Goal: Transaction & Acquisition: Purchase product/service

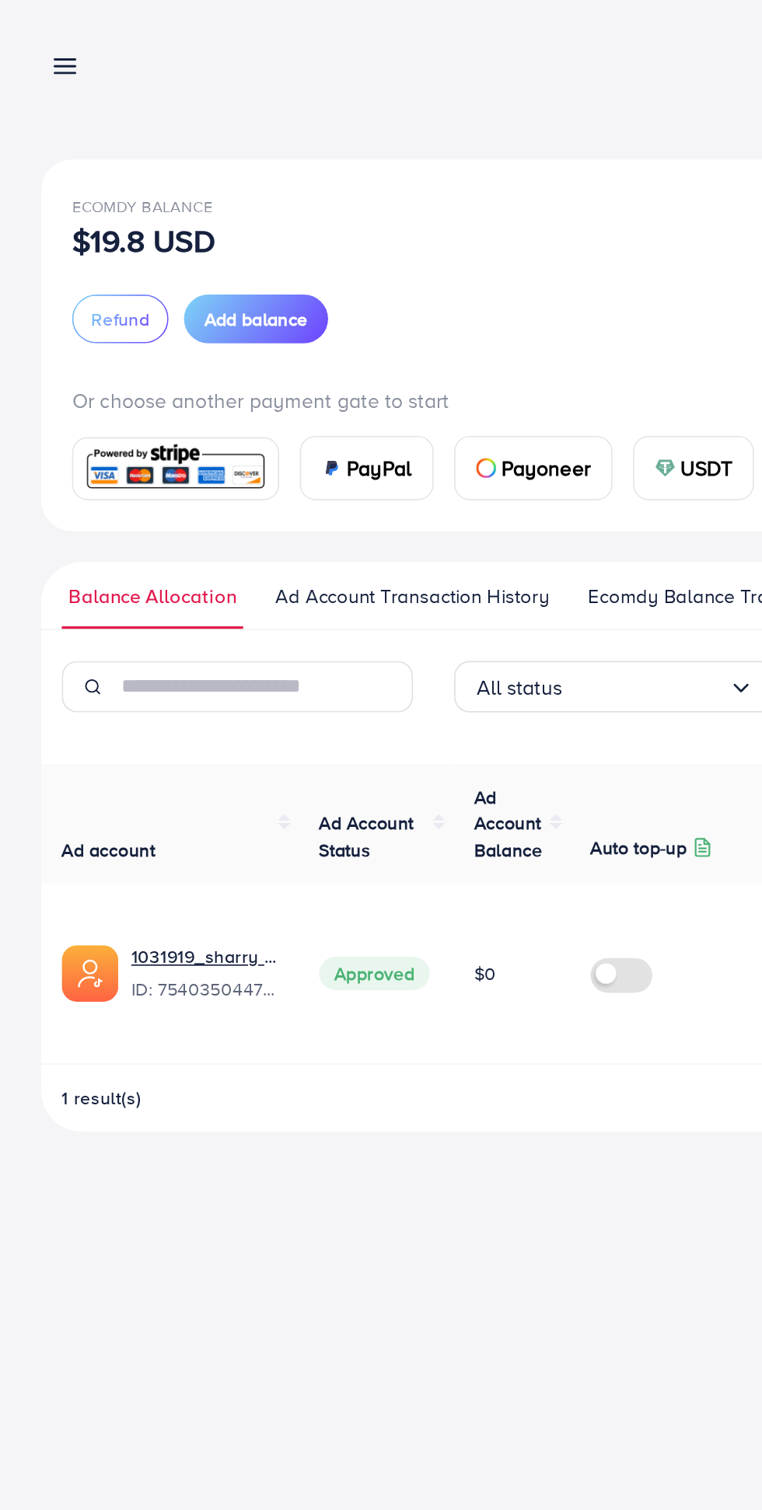
click at [162, 186] on span "Add balance" at bounding box center [155, 193] width 62 height 16
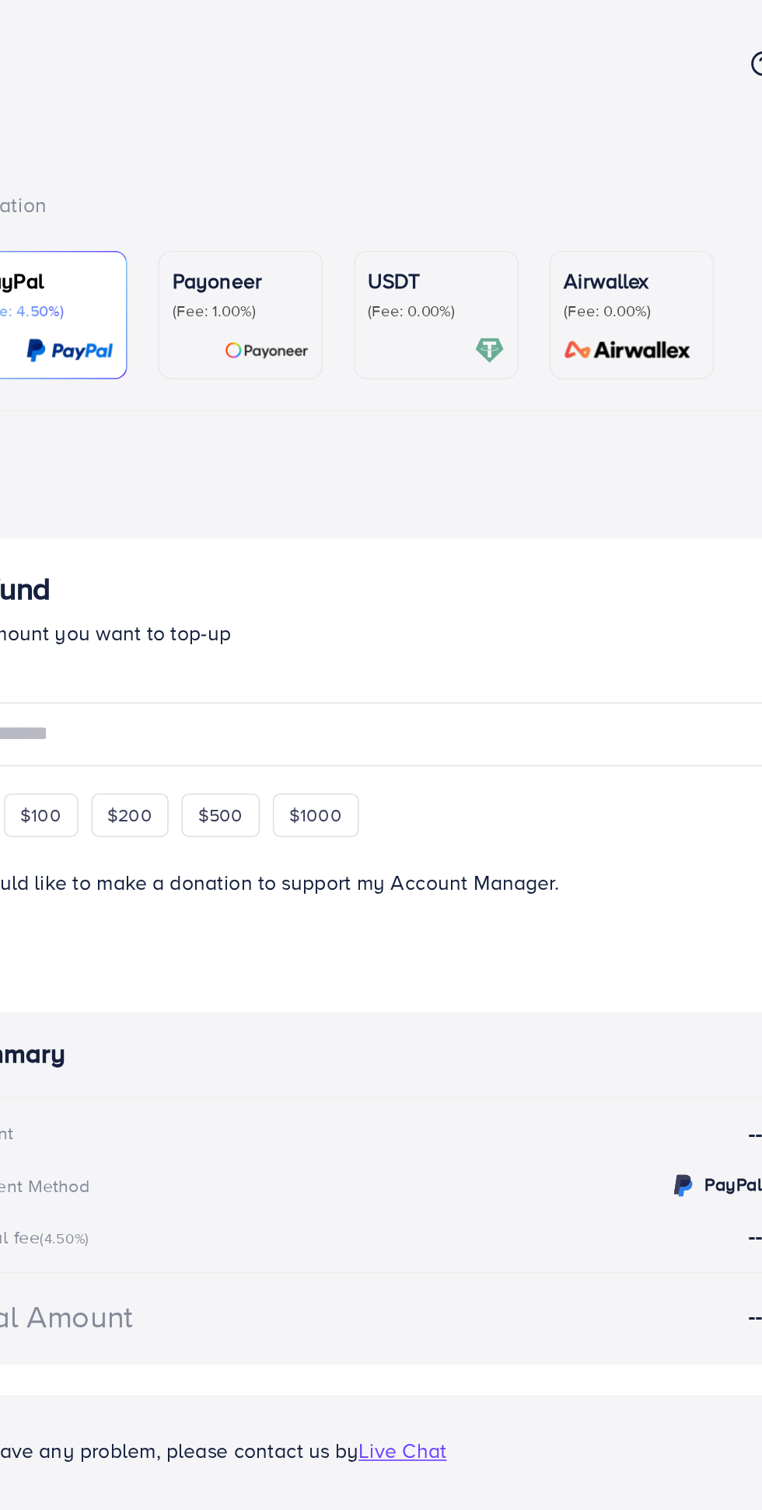
click at [433, 191] on p "(Fee: 0.00%)" at bounding box center [429, 188] width 82 height 12
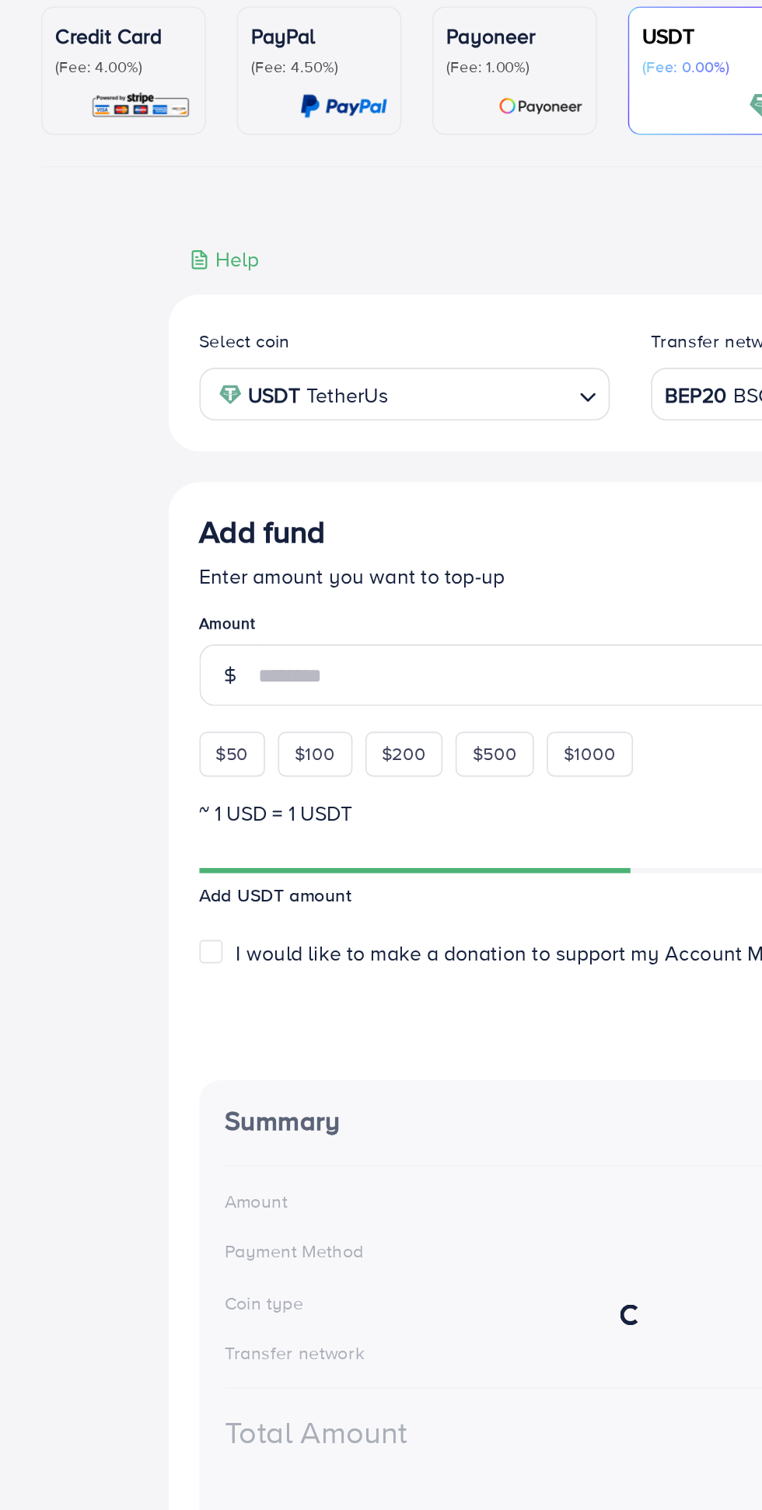
click at [138, 607] on span "$50" at bounding box center [140, 603] width 19 height 16
type input "**"
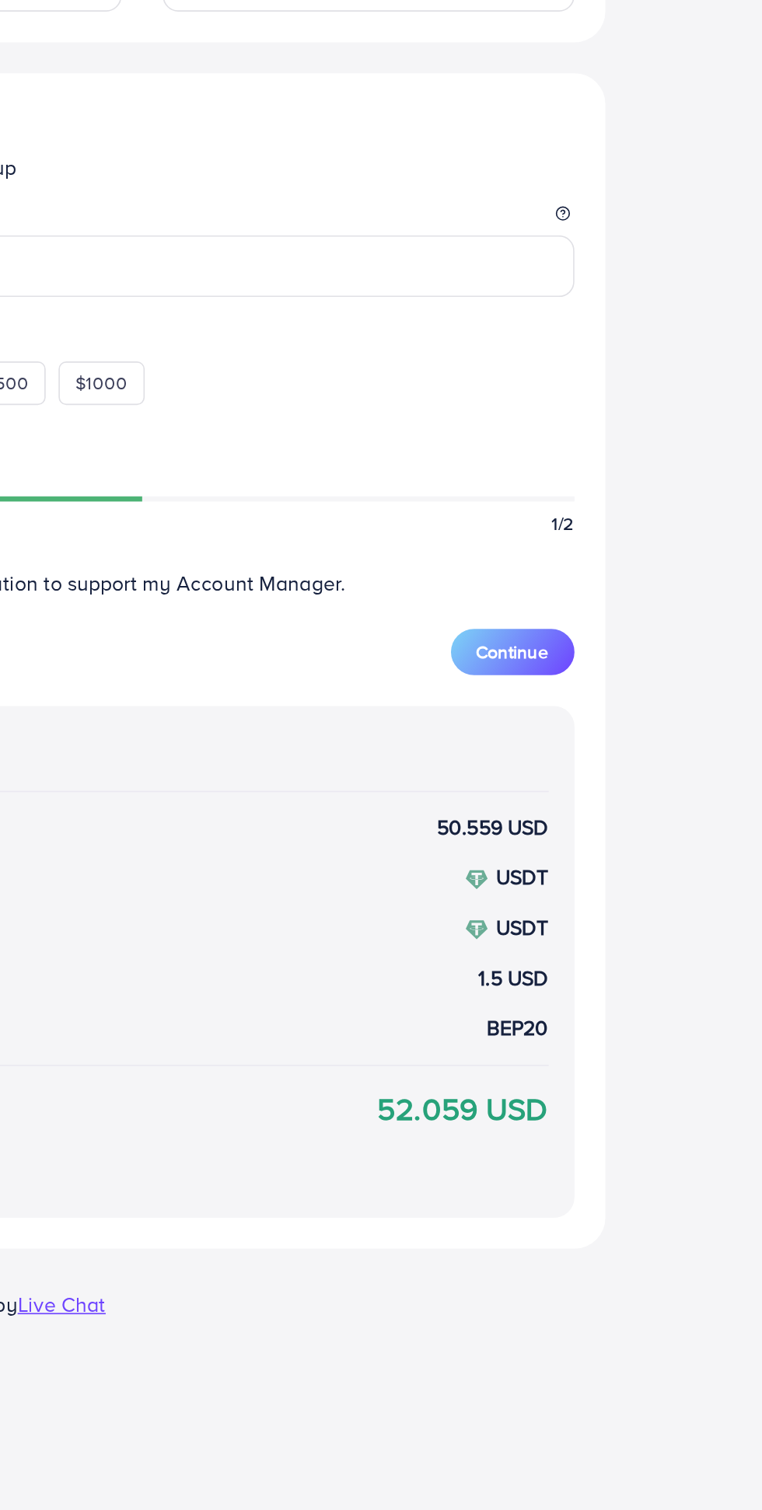
click at [609, 794] on span "Continue" at bounding box center [605, 789] width 44 height 16
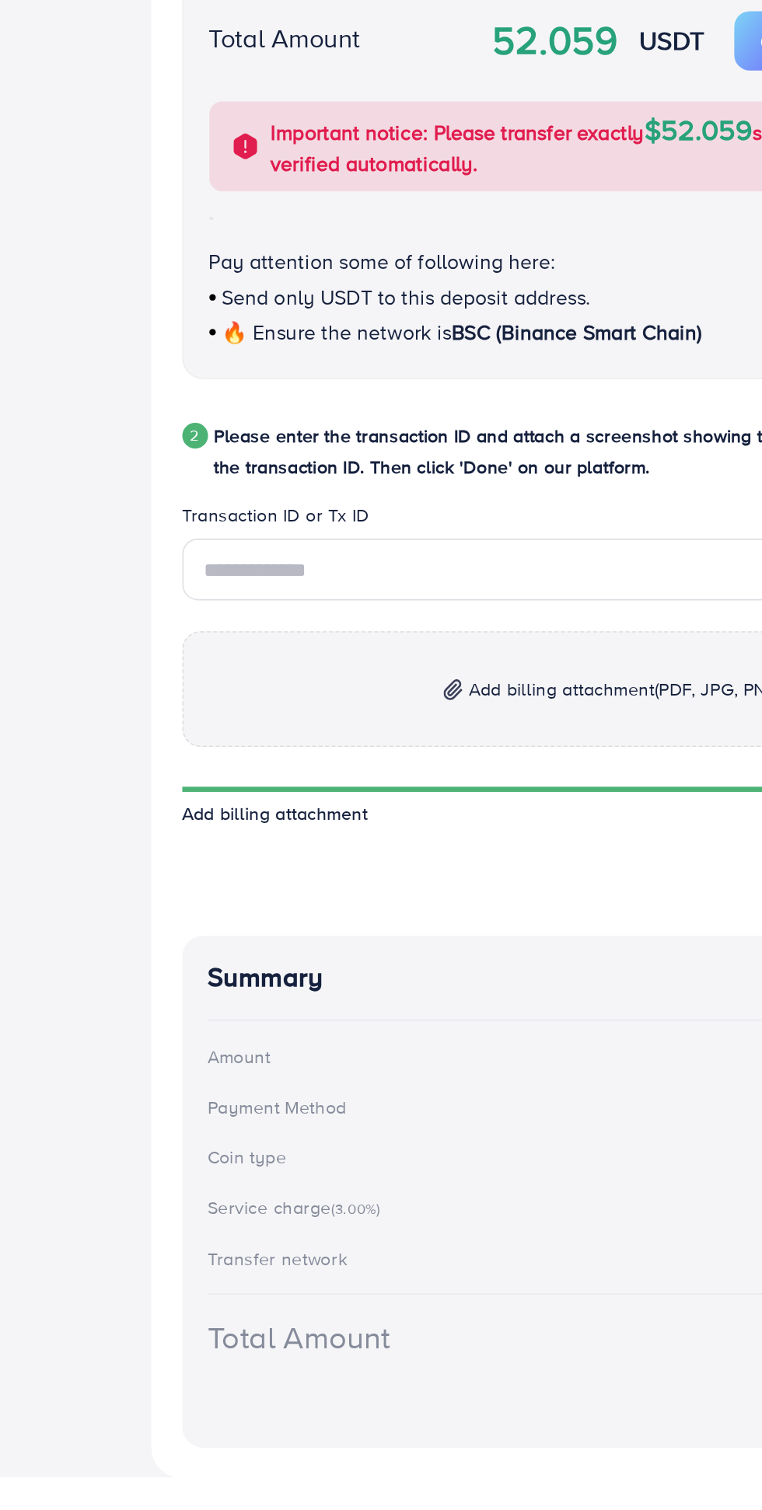
scroll to position [51, 0]
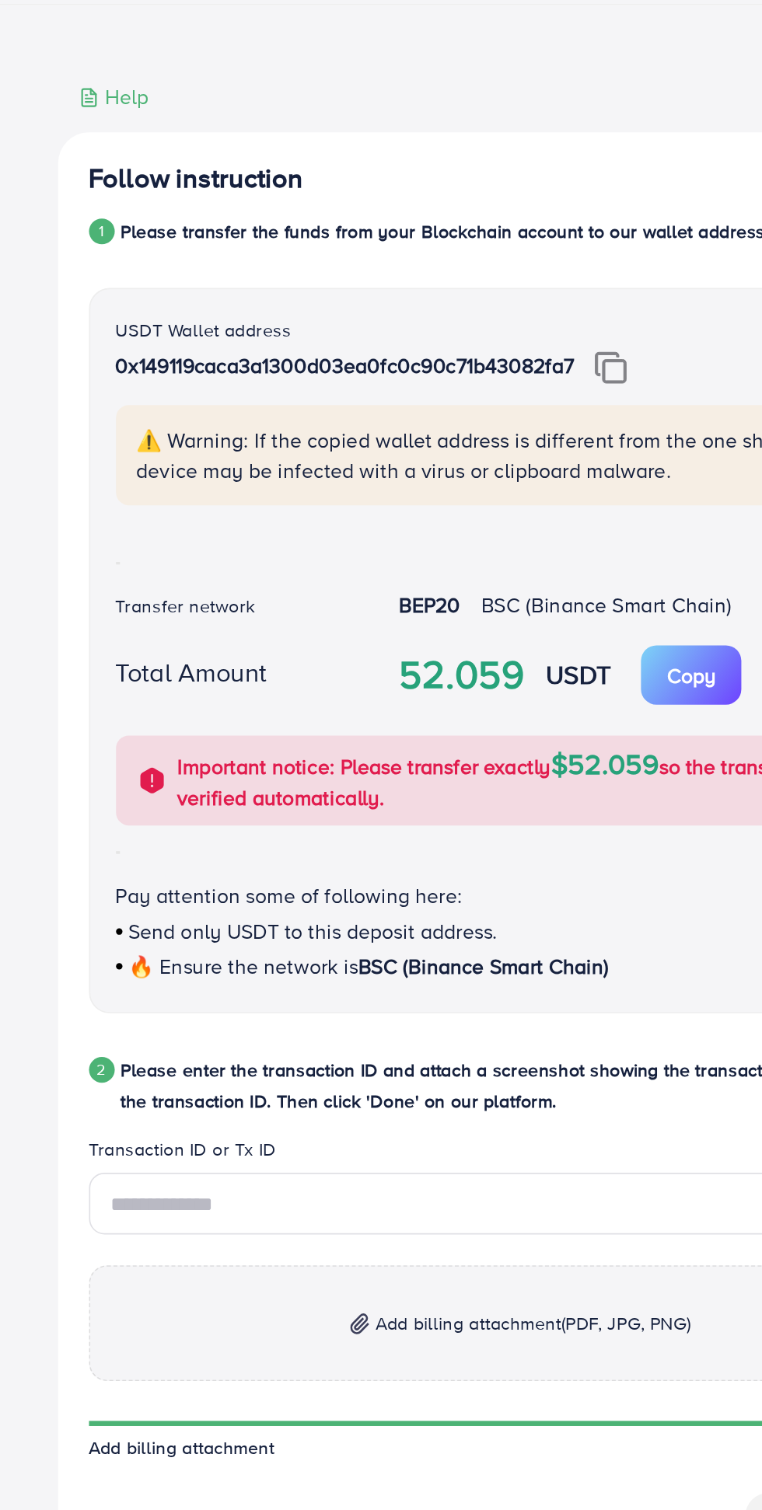
click at [391, 349] on div "Follow instruction 1 Please transfer the funds from your Blockchain account to …" at bounding box center [380, 873] width 521 height 1160
click at [132, 332] on div "1" at bounding box center [128, 334] width 16 height 16
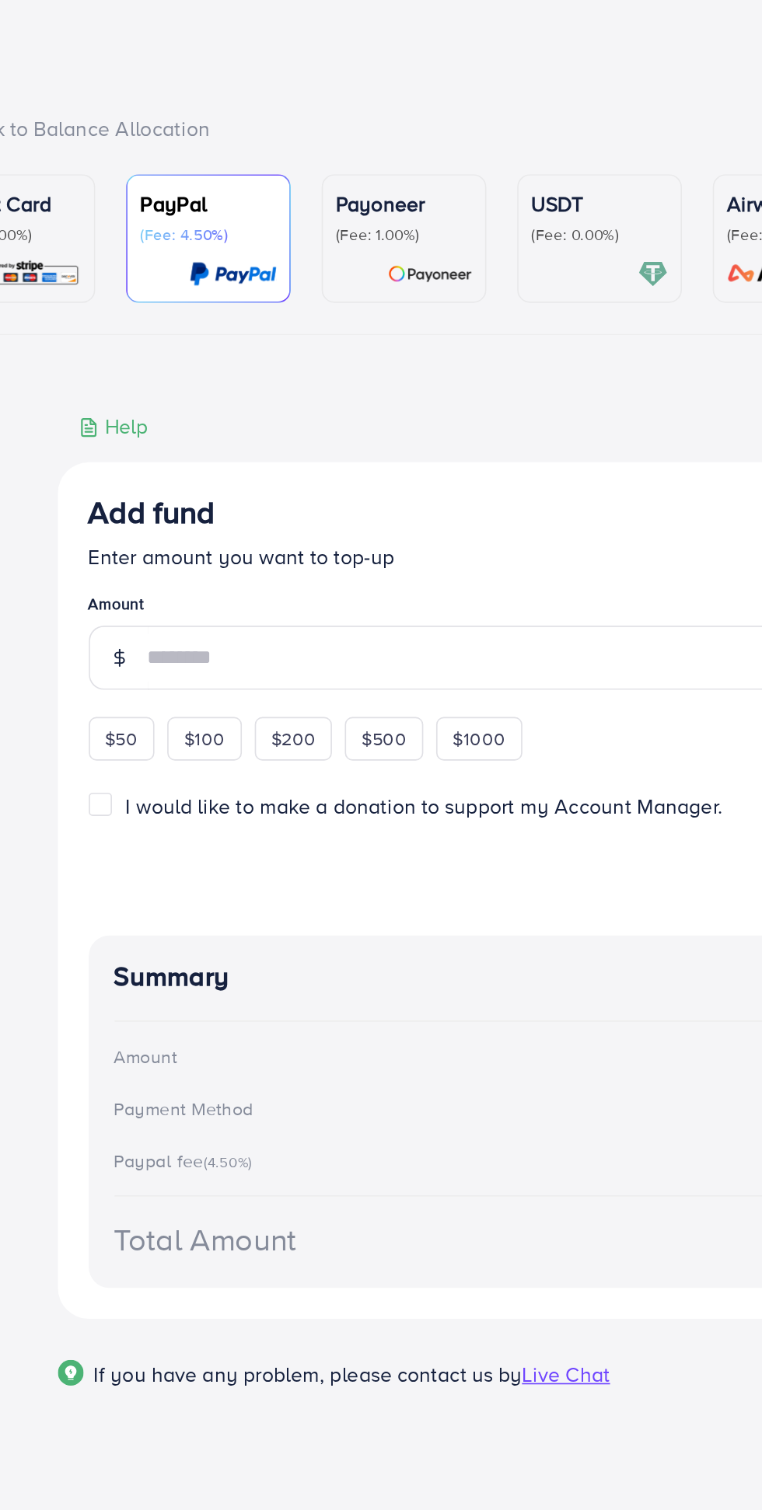
click at [429, 194] on p "(Fee: 0.00%)" at bounding box center [429, 188] width 82 height 12
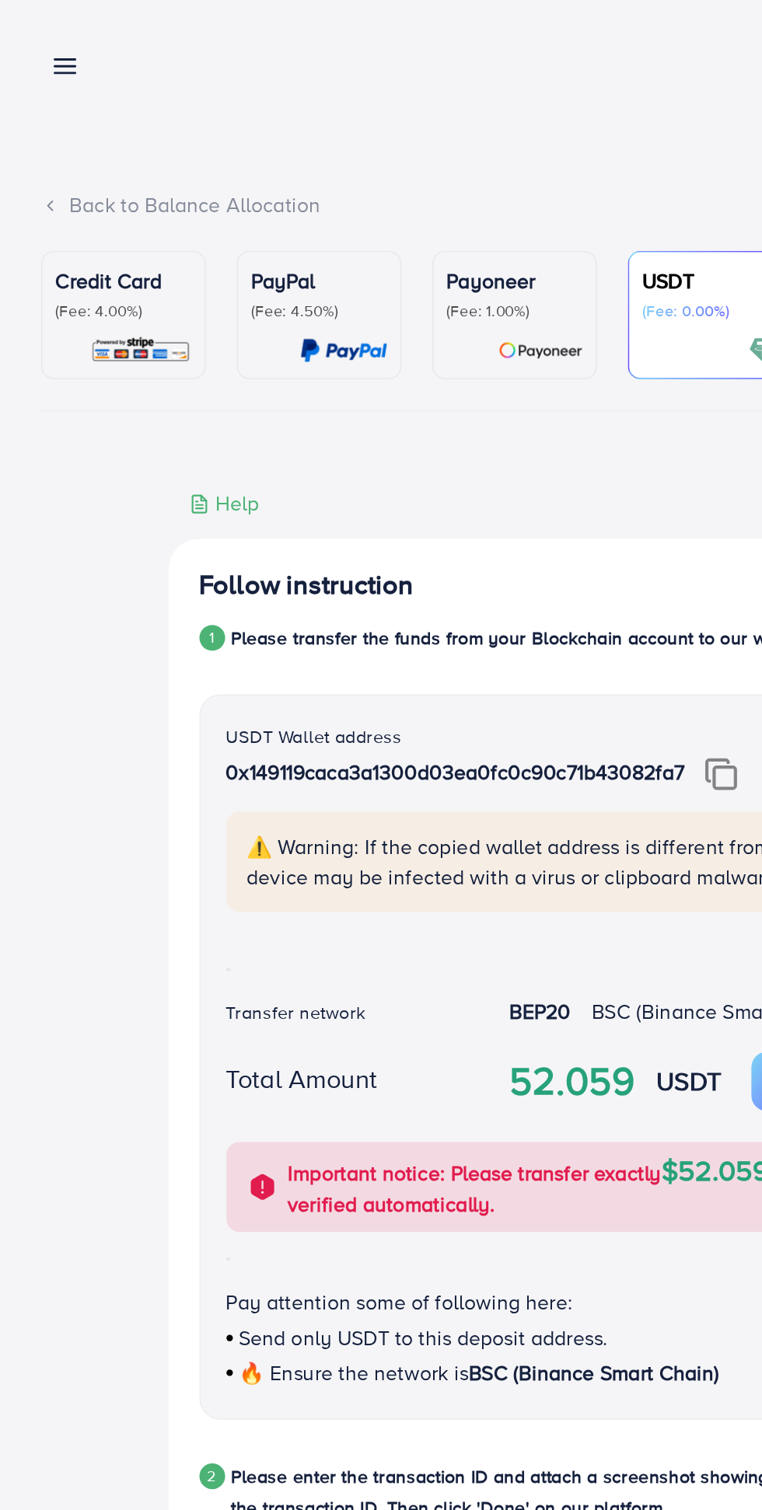
click at [61, 45] on div "Add fund Help Center Contact Support Term and policy About Us shahryar Profile …" at bounding box center [381, 39] width 712 height 40
click at [39, 44] on line at bounding box center [39, 44] width 12 height 0
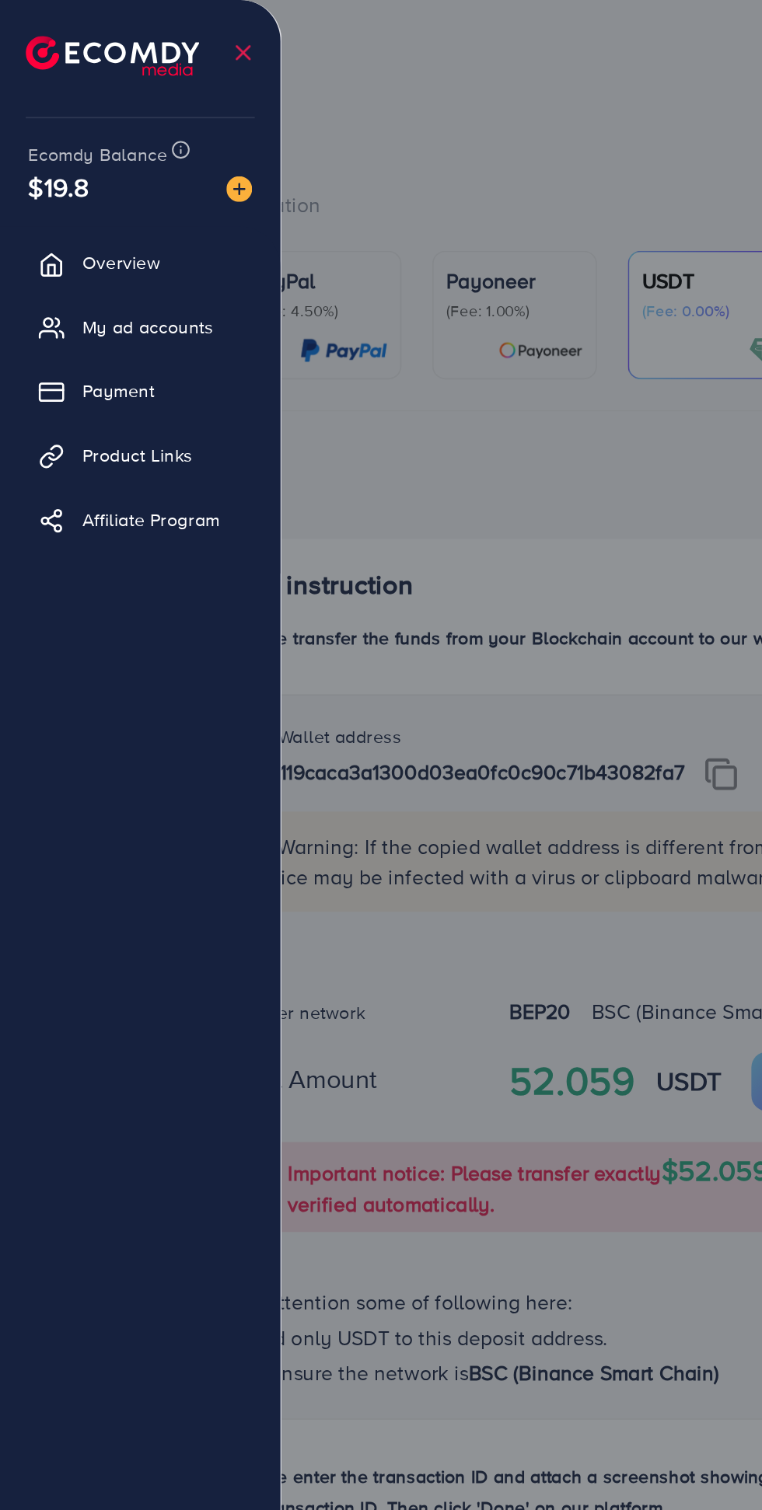
click at [52, 33] on img at bounding box center [68, 34] width 105 height 24
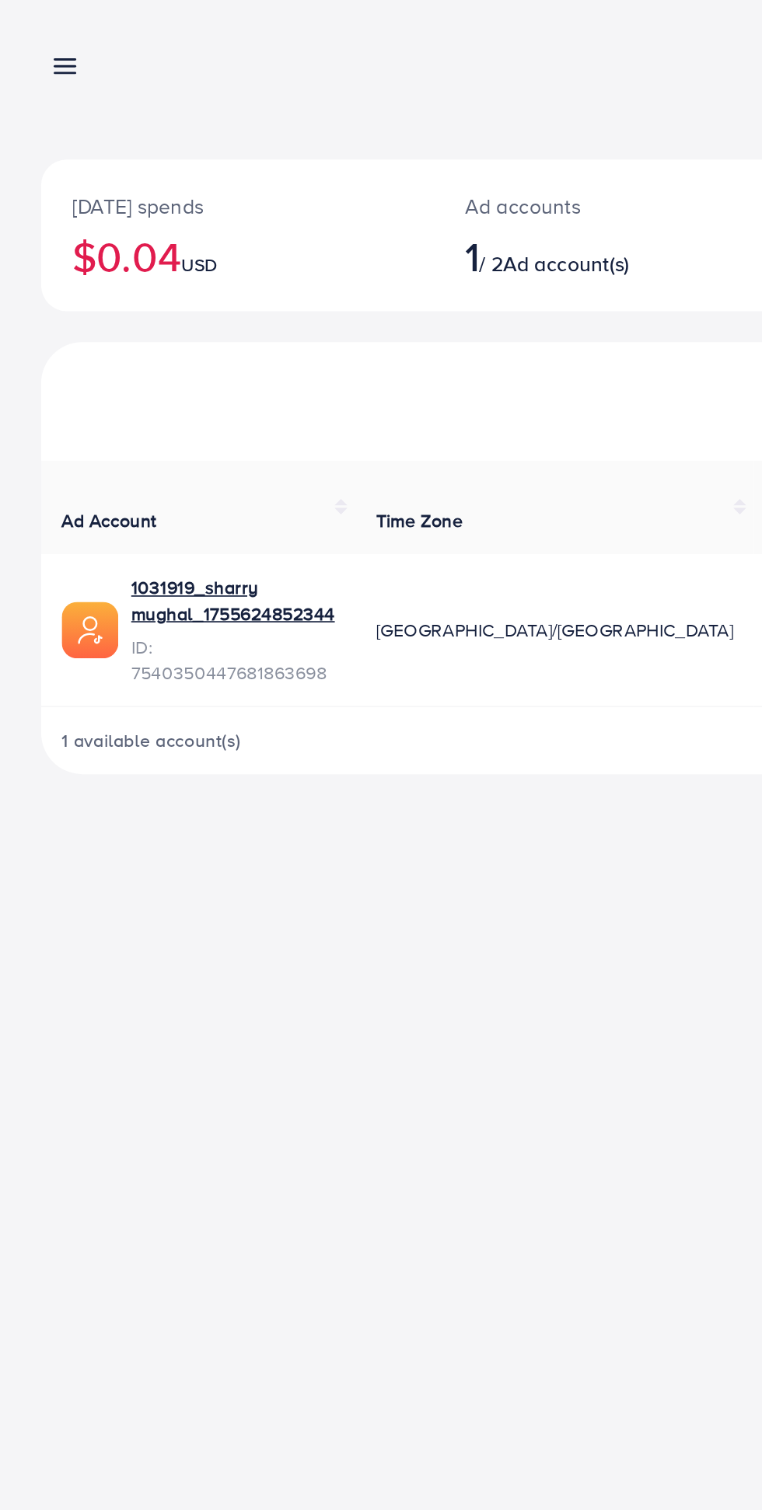
click at [45, 41] on icon at bounding box center [39, 40] width 16 height 16
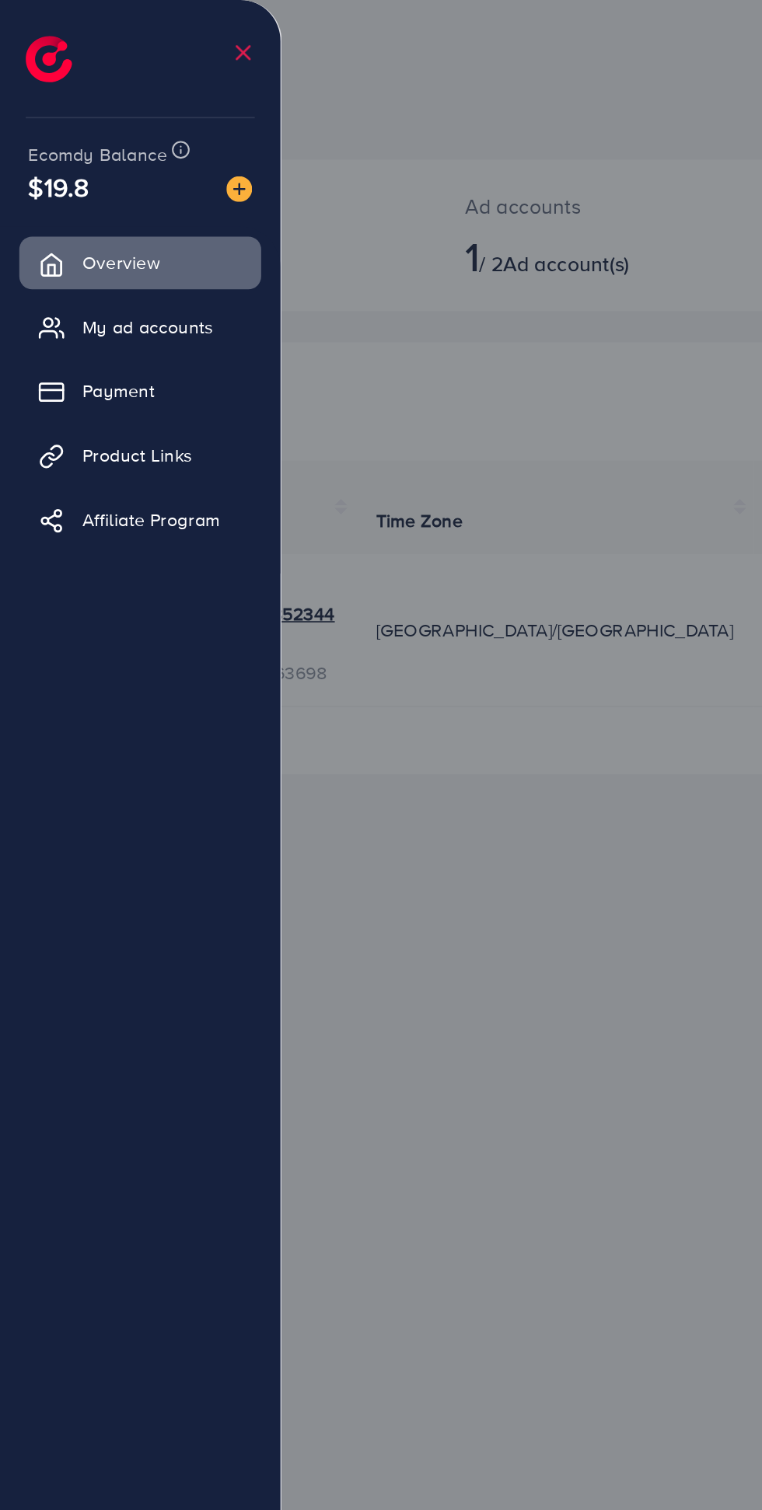
click at [147, 120] on img at bounding box center [145, 114] width 16 height 16
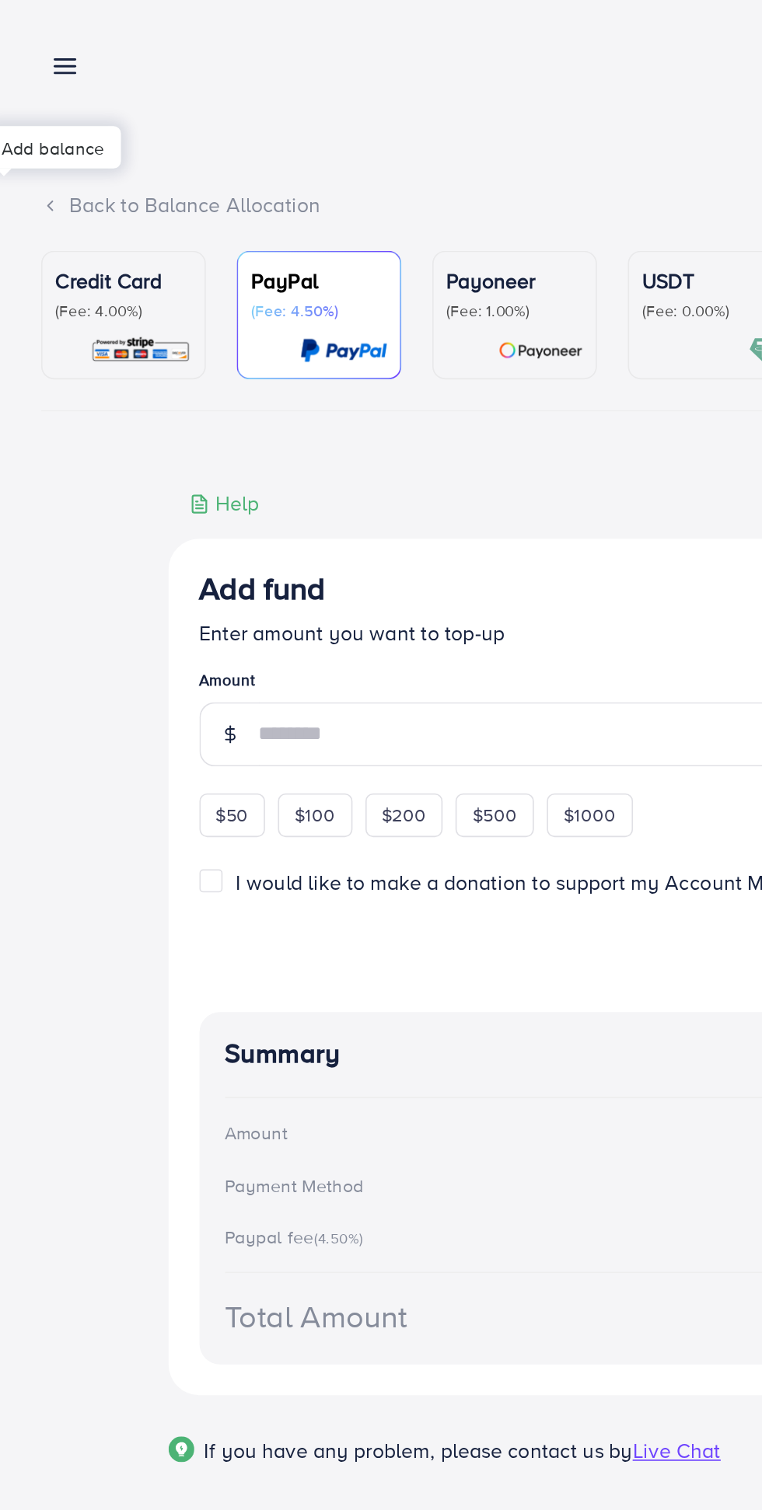
click at [413, 193] on p "(Fee: 0.00%)" at bounding box center [429, 188] width 82 height 12
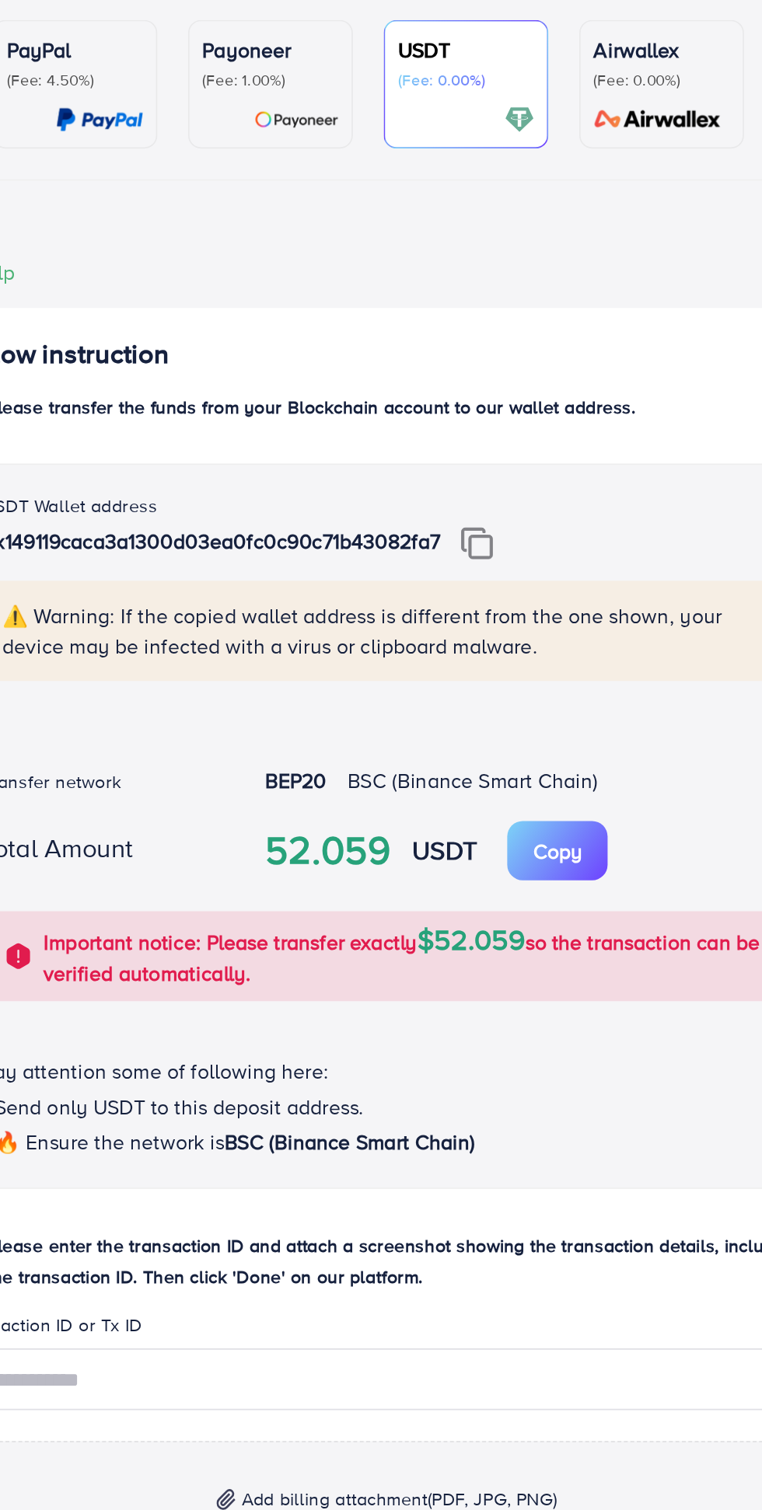
click at [436, 471] on img at bounding box center [435, 468] width 19 height 20
click at [438, 466] on img at bounding box center [435, 468] width 19 height 20
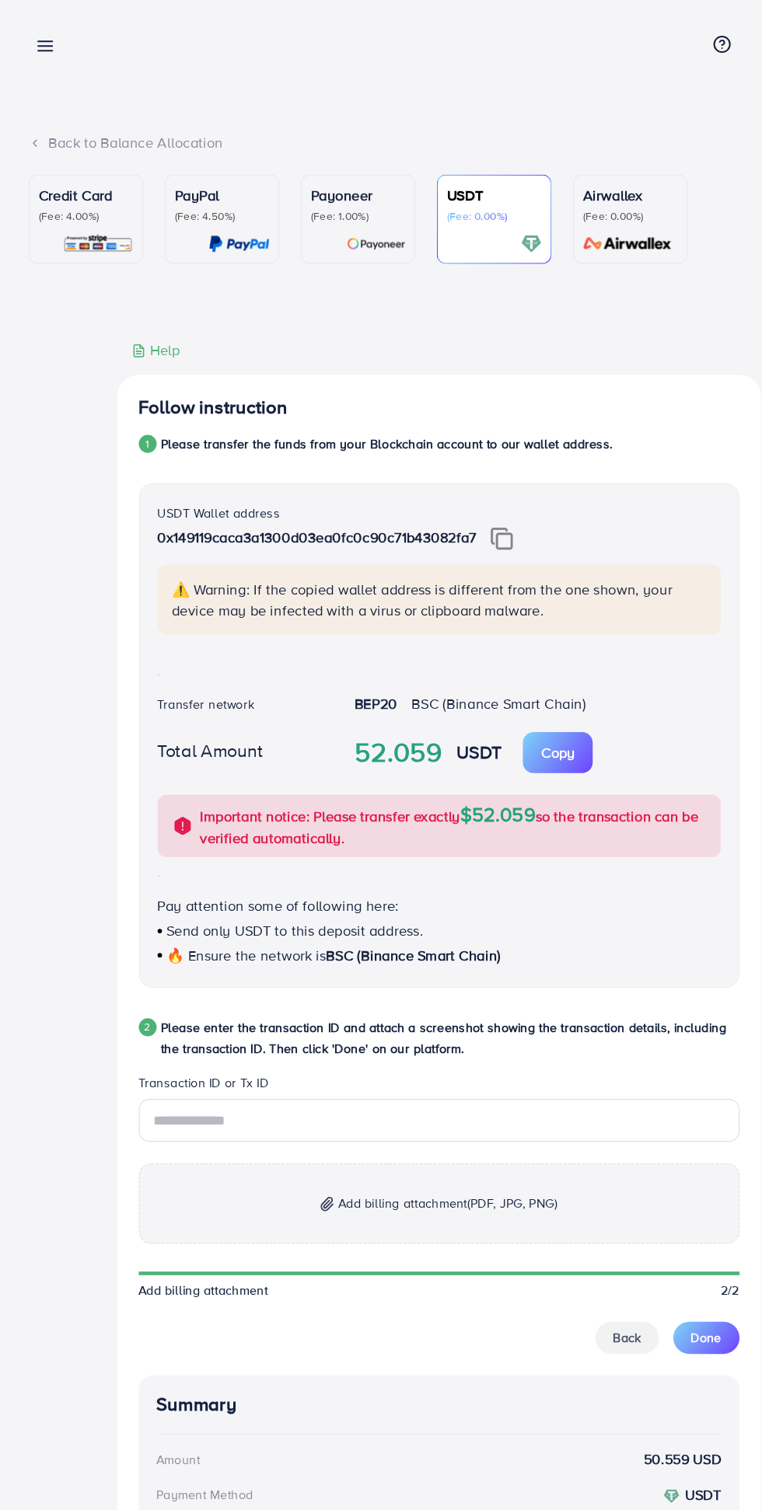
click at [482, 658] on p "Copy" at bounding box center [484, 653] width 30 height 19
click at [280, 967] on input "text" at bounding box center [380, 972] width 521 height 37
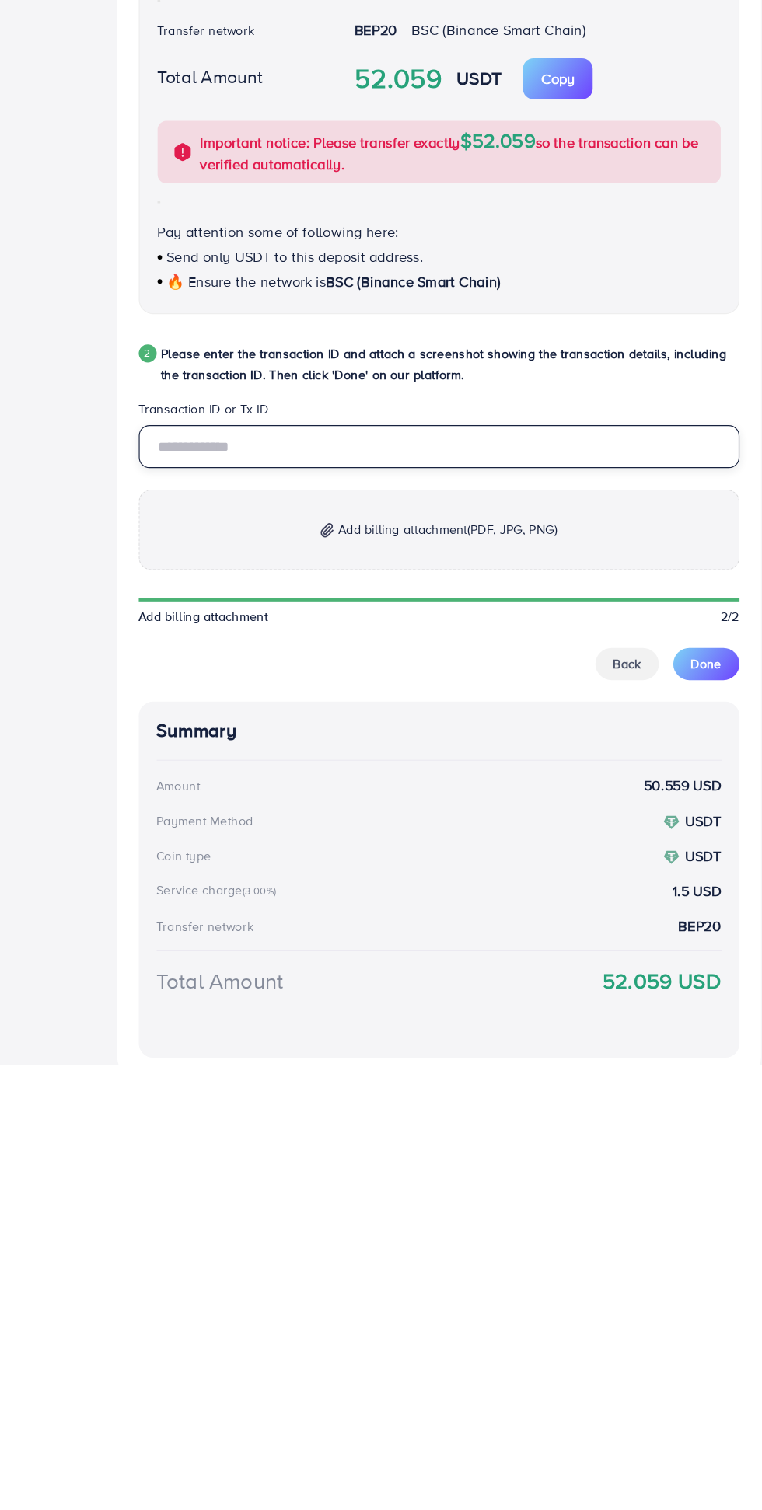
paste input "**********"
click at [235, 979] on input "**********" at bounding box center [380, 972] width 521 height 37
type input "**********"
click at [429, 1053] on span "(PDF, JPG, PNG)" at bounding box center [445, 1046] width 78 height 16
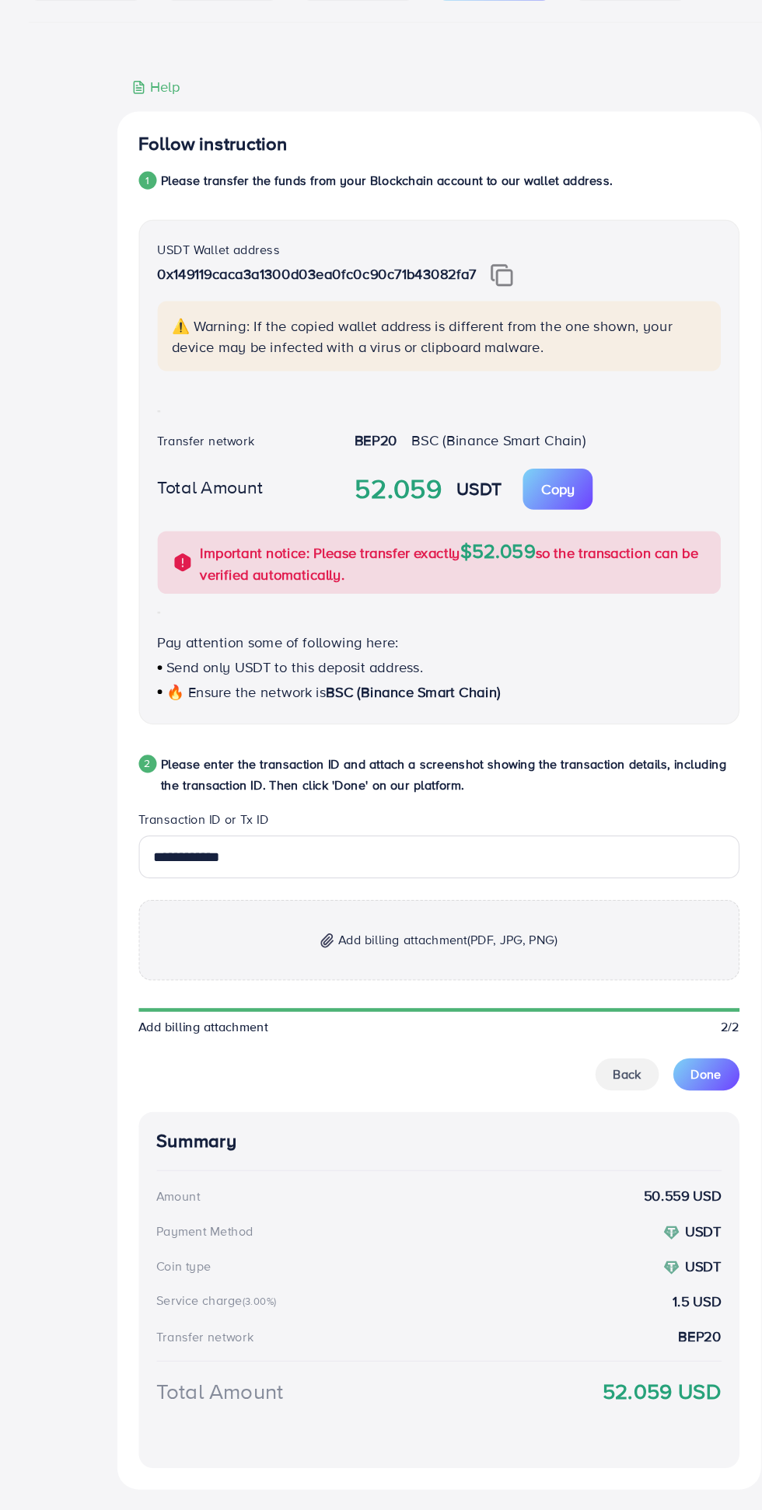
scroll to position [121, 0]
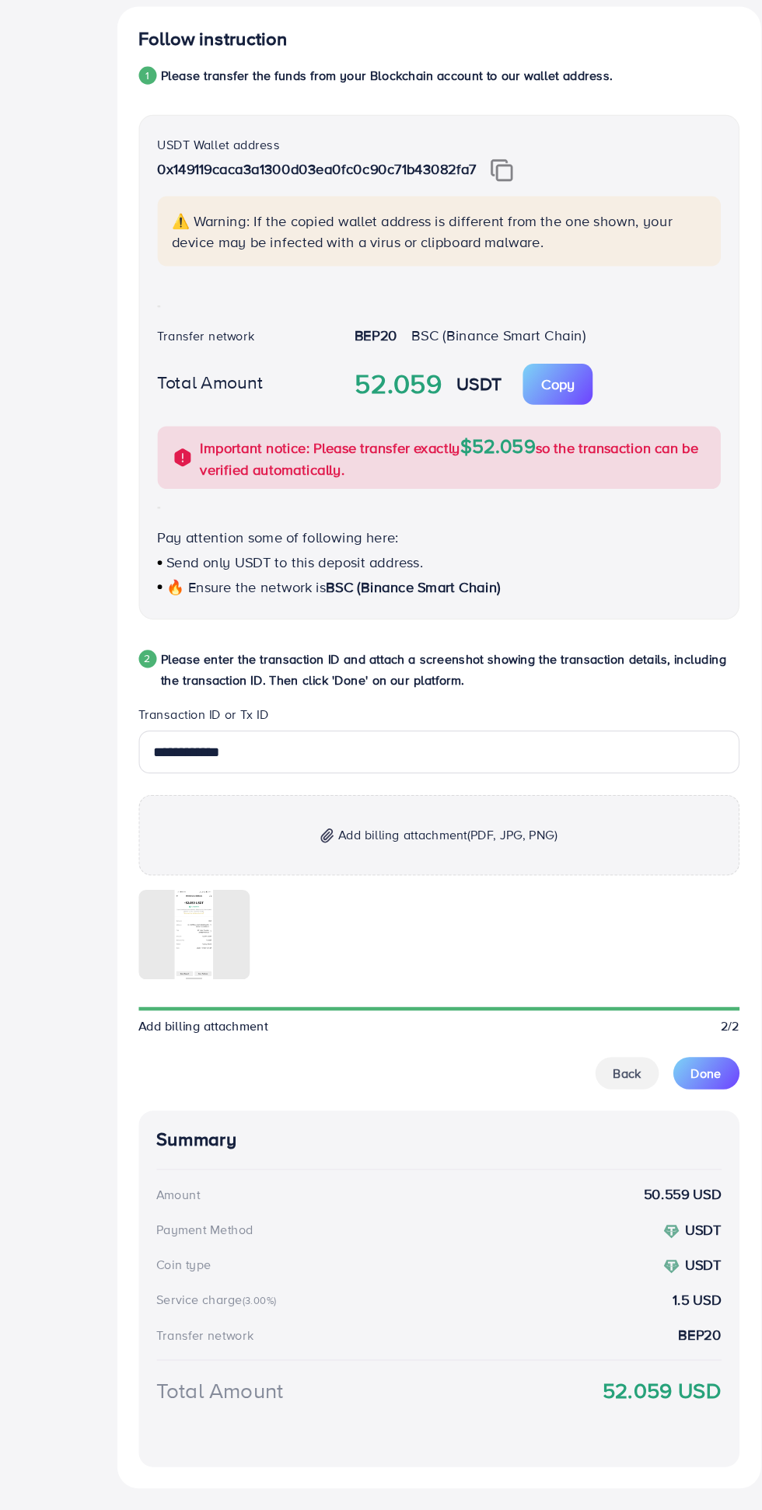
click at [622, 1135] on span "Done" at bounding box center [613, 1131] width 26 height 16
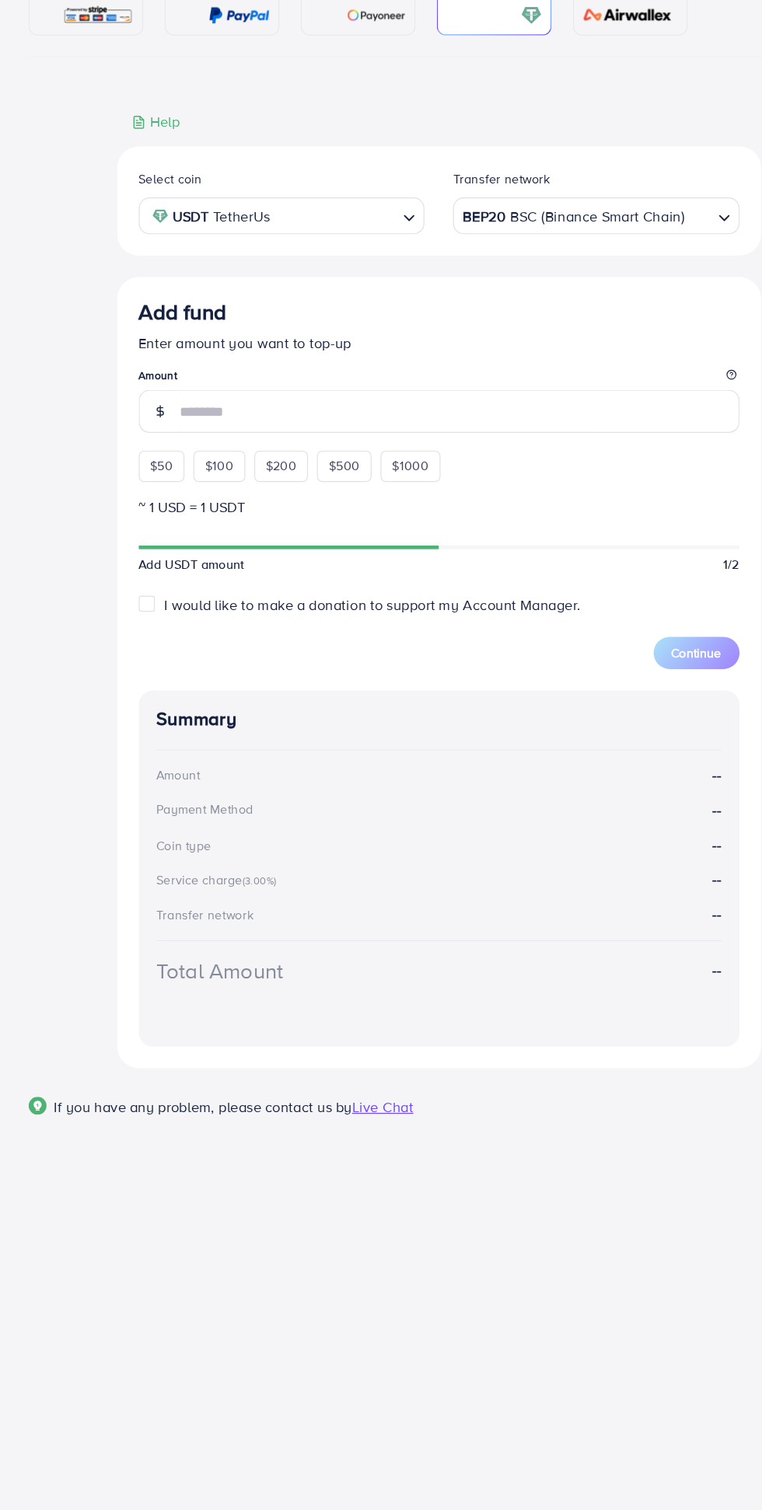
scroll to position [0, 0]
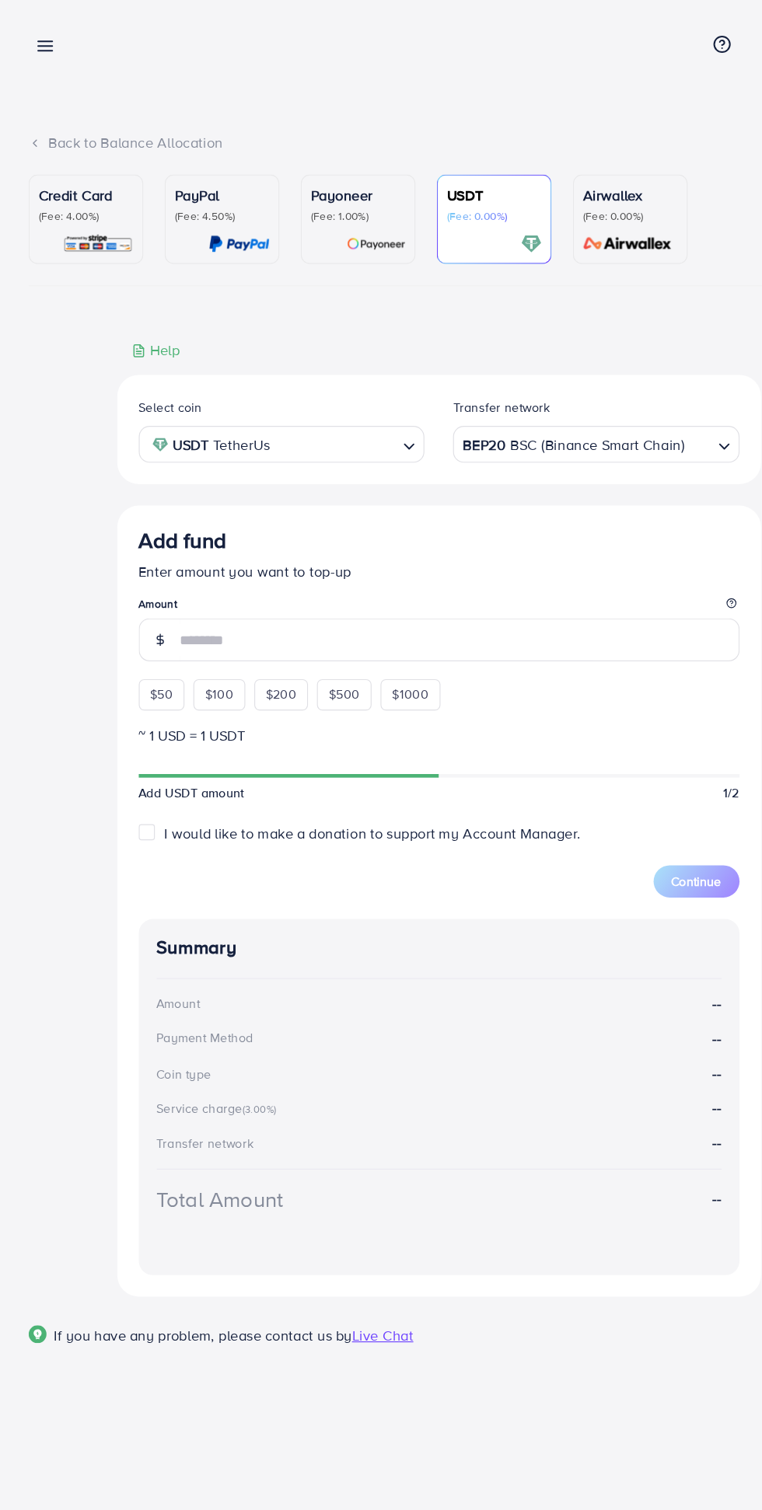
click at [44, 40] on line at bounding box center [39, 40] width 12 height 0
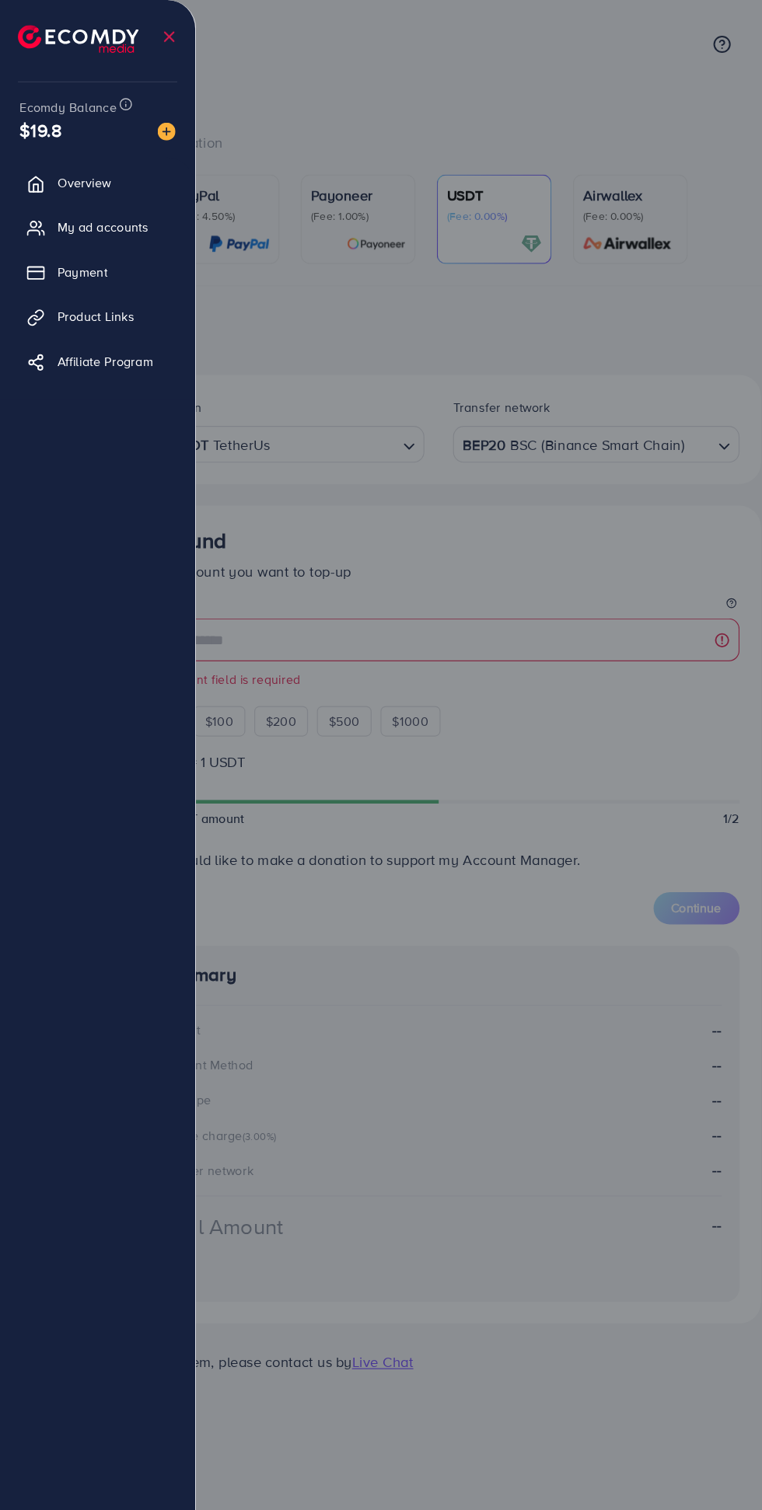
click at [113, 237] on link "Payment" at bounding box center [85, 236] width 146 height 31
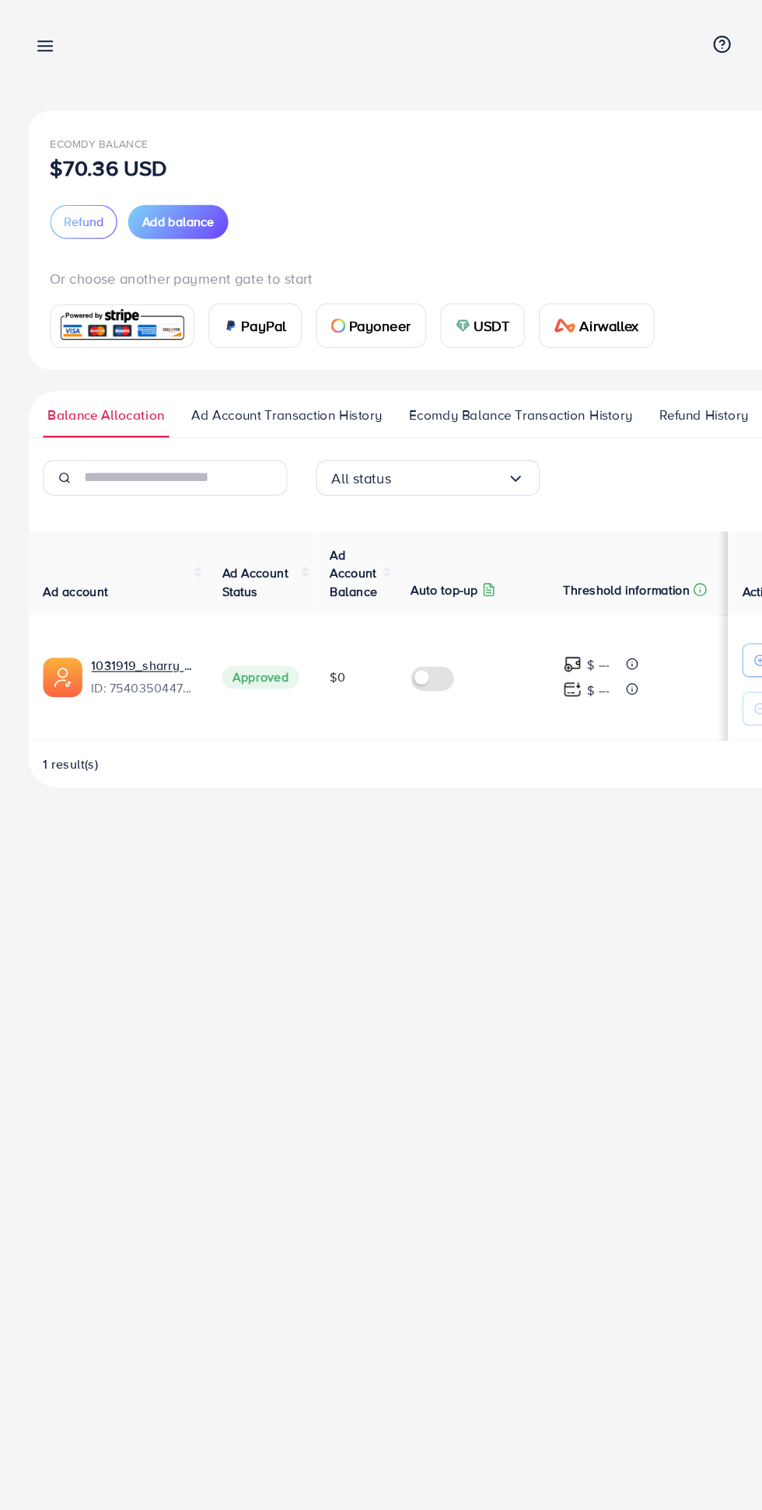
click at [469, 365] on span "Ecomdy Balance Transaction History" at bounding box center [452, 360] width 194 height 17
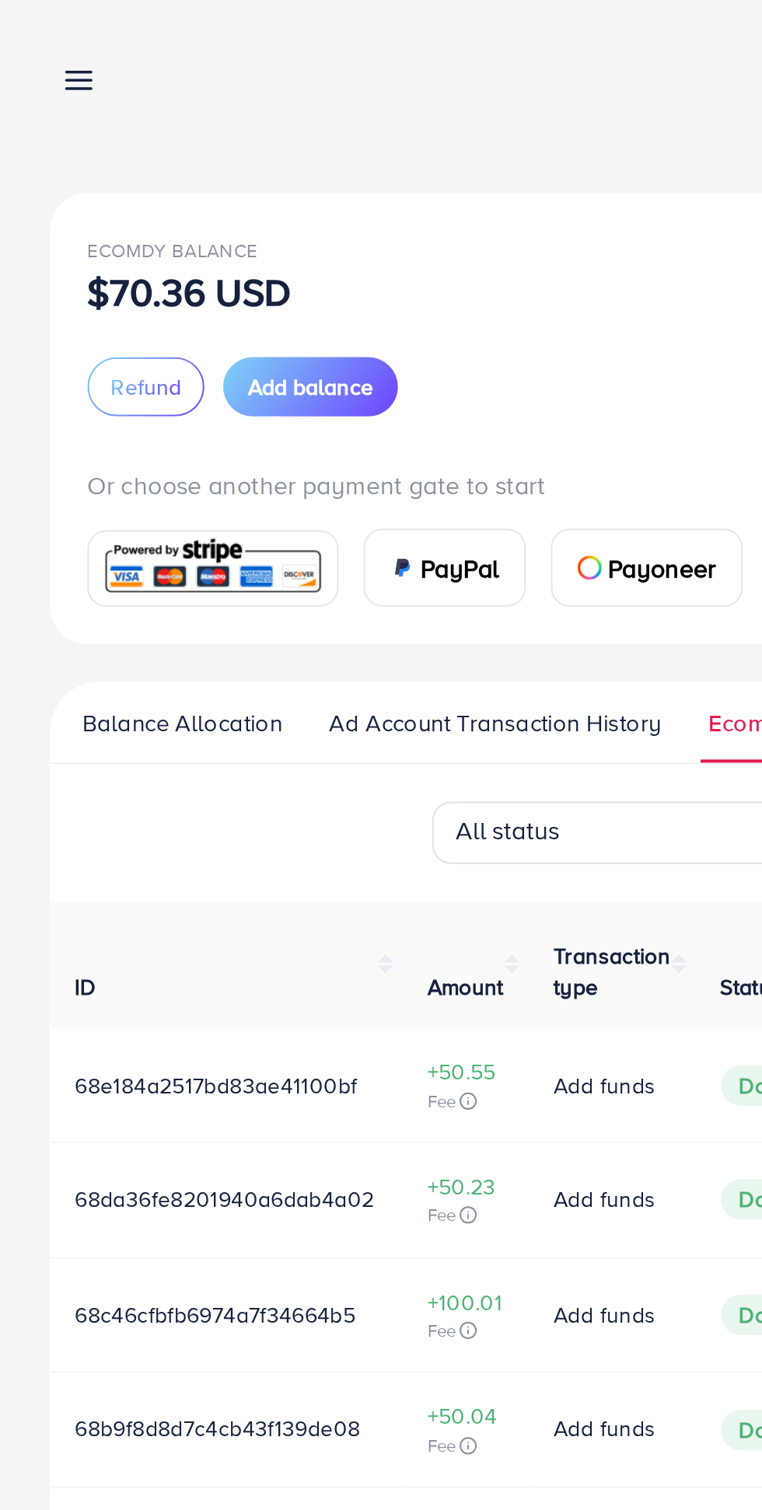
click at [112, 362] on span "Balance Allocation" at bounding box center [90, 360] width 99 height 17
